Goal: Transaction & Acquisition: Purchase product/service

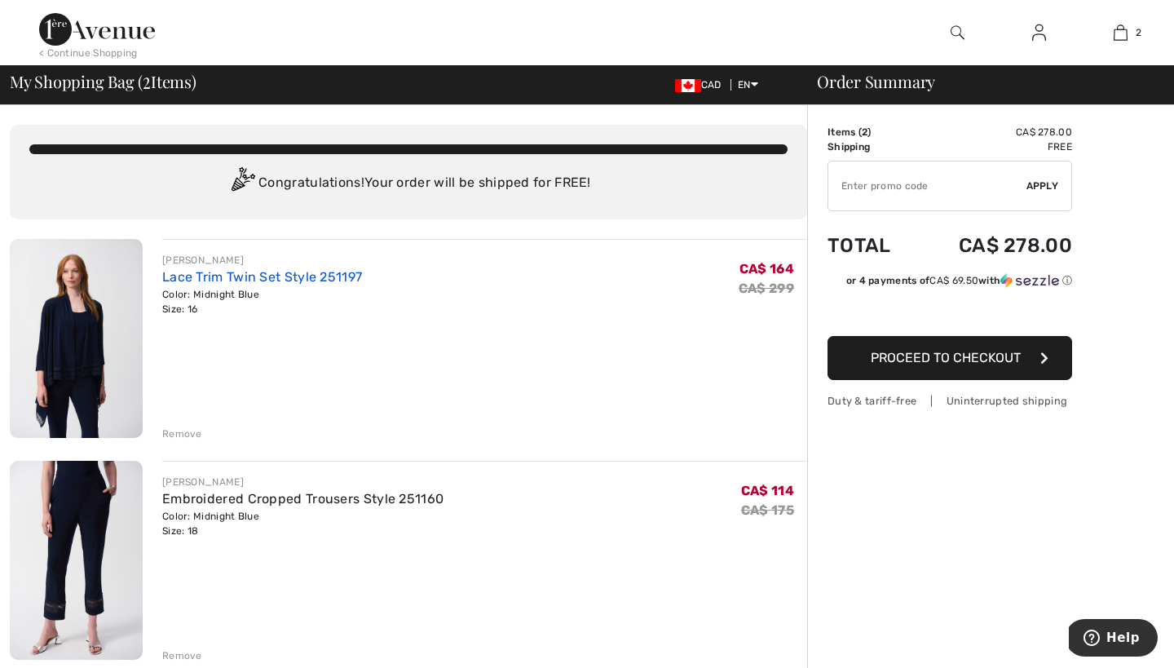
click at [256, 276] on link "Lace Trim Twin Set Style 251197" at bounding box center [262, 276] width 200 height 15
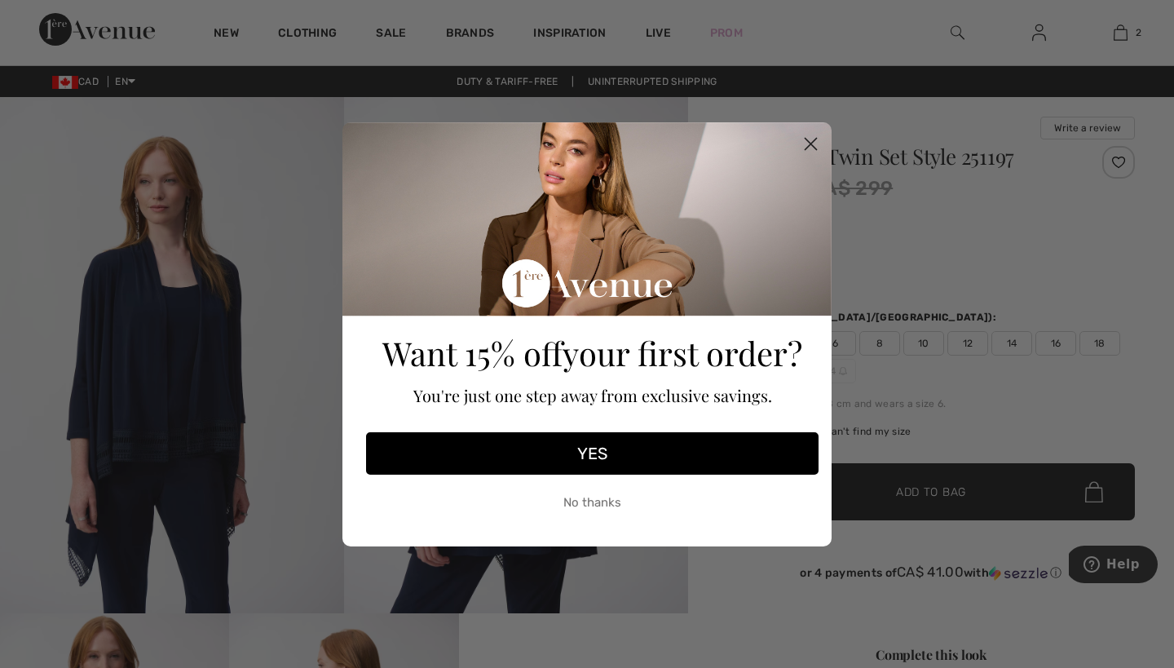
click at [819, 139] on circle "Close dialog" at bounding box center [810, 143] width 27 height 27
